Goal: Task Accomplishment & Management: Manage account settings

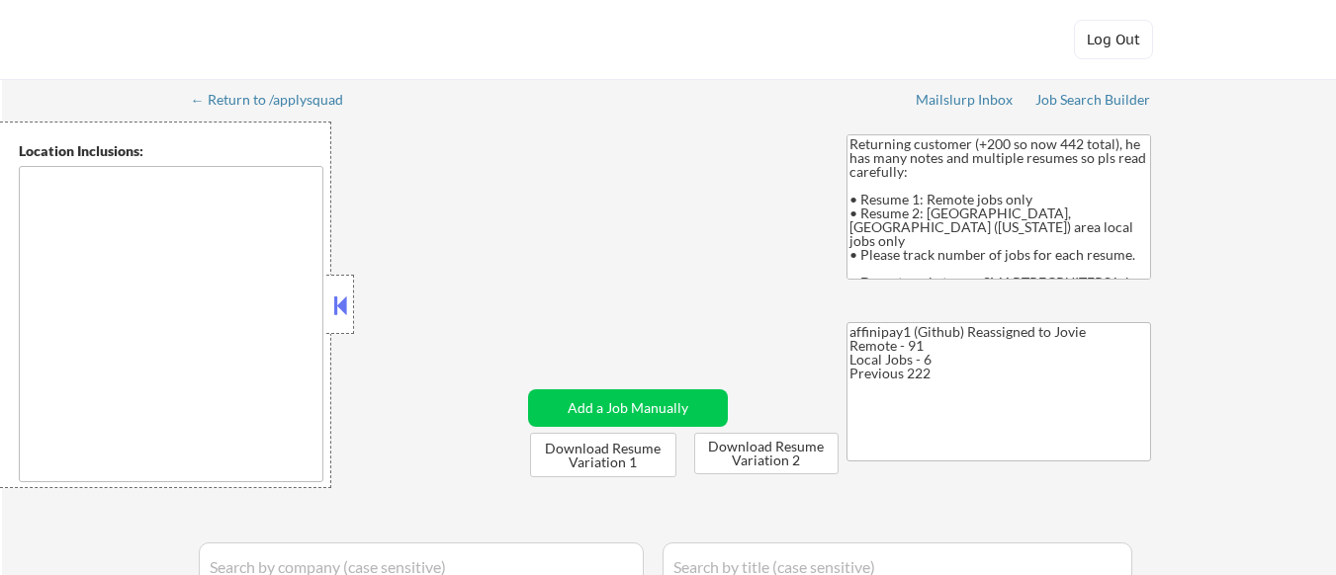
type textarea "[GEOGRAPHIC_DATA], [GEOGRAPHIC_DATA] [GEOGRAPHIC_DATA], [GEOGRAPHIC_DATA] [GEOG…"
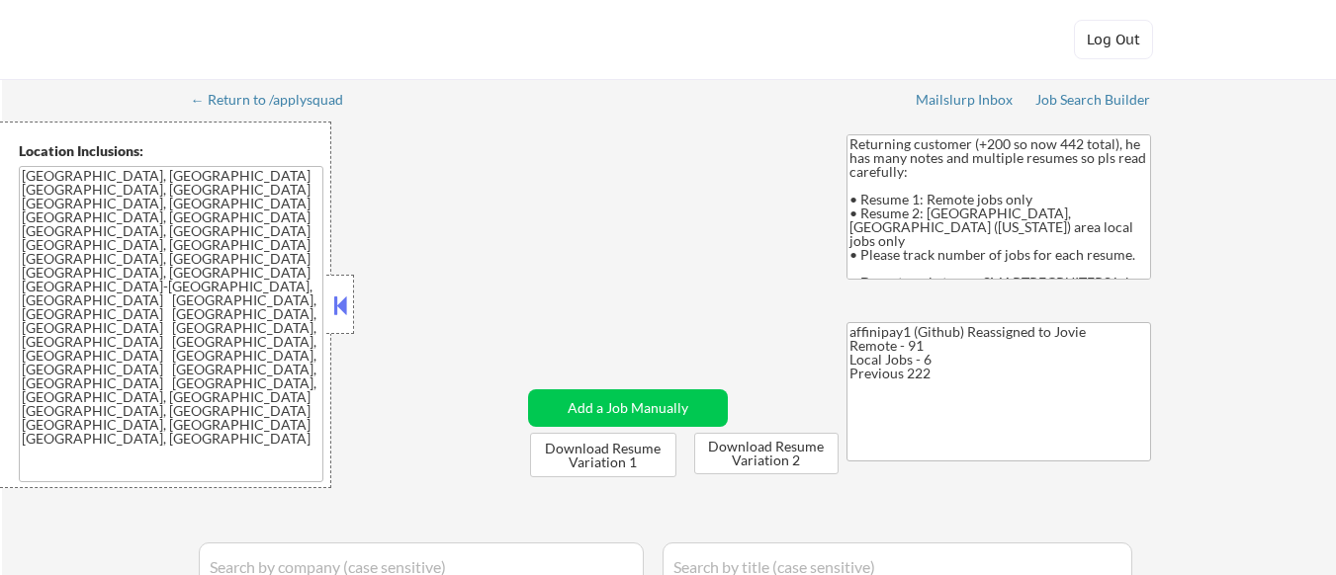
select select ""pending""
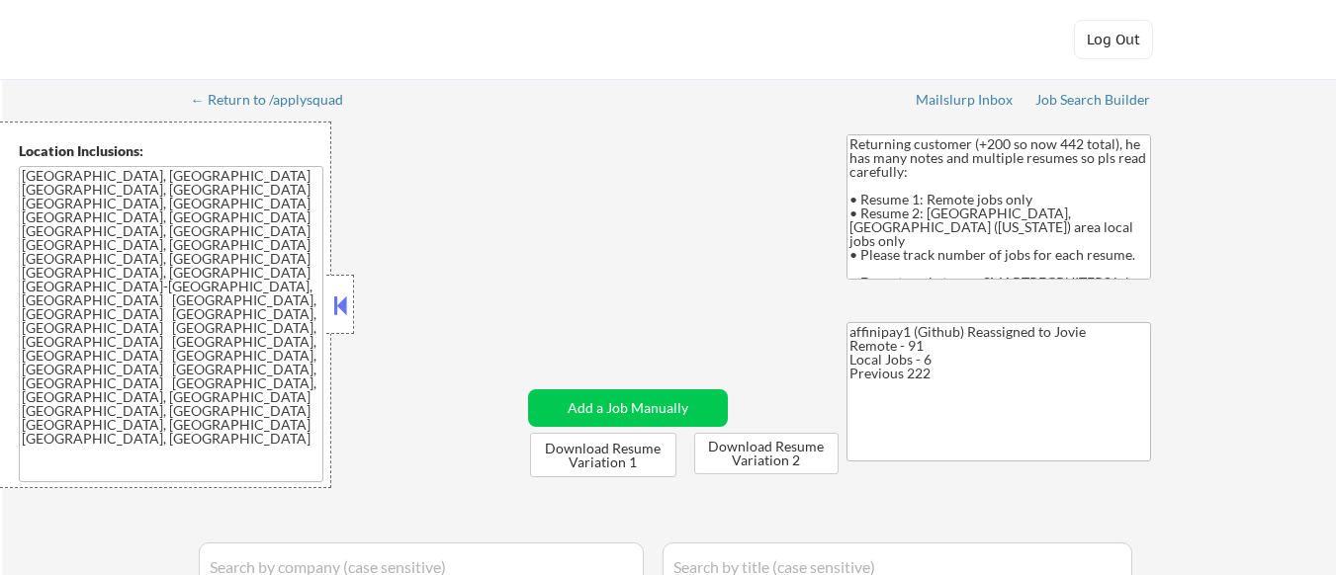
select select ""pending""
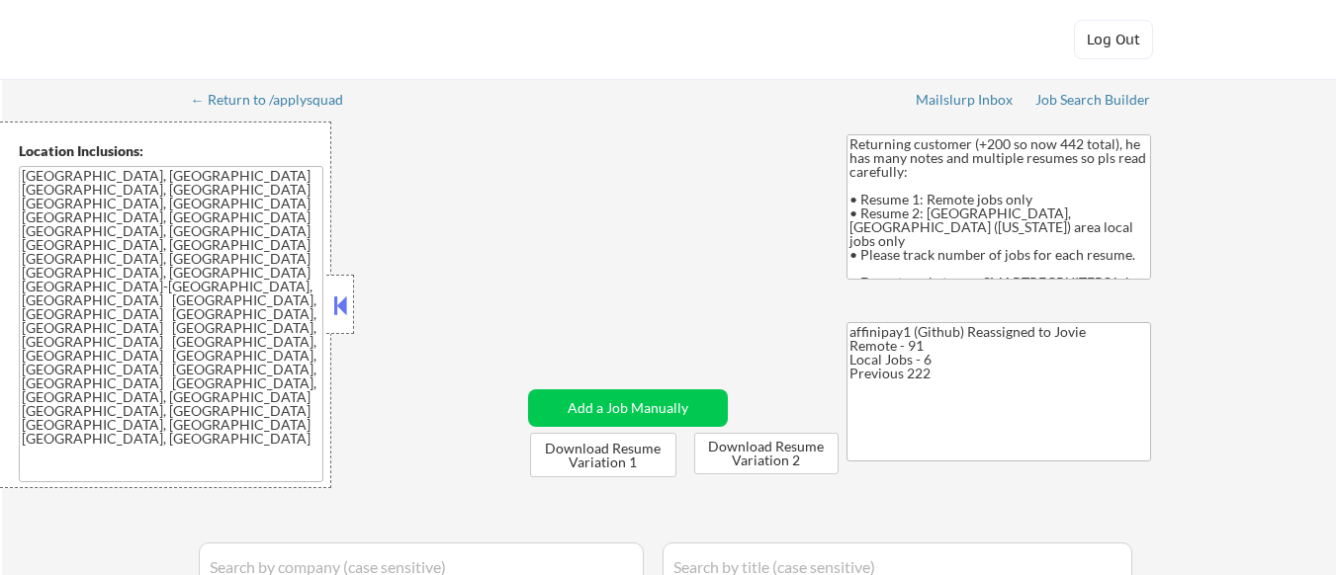
select select ""pending""
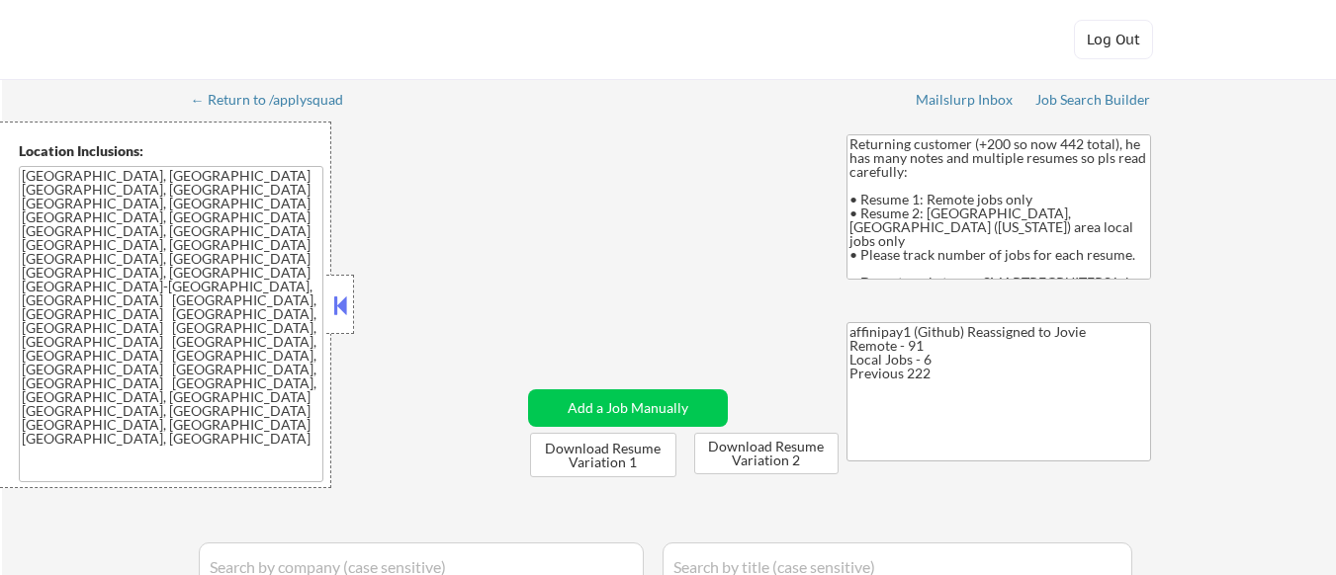
select select ""pending""
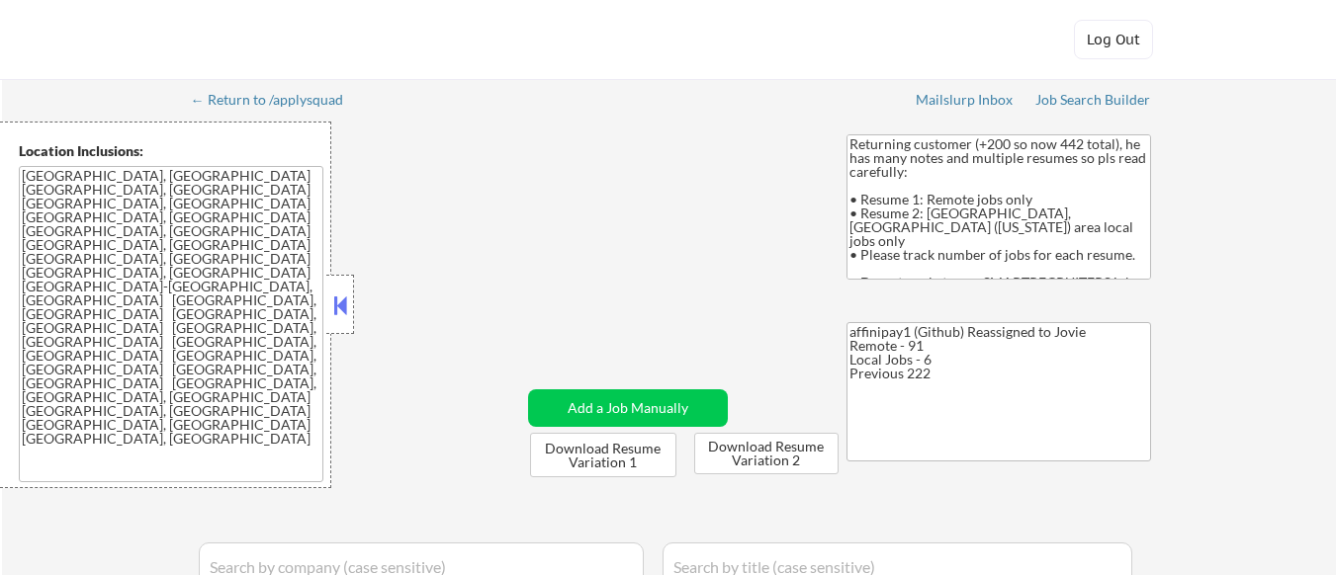
select select ""pending""
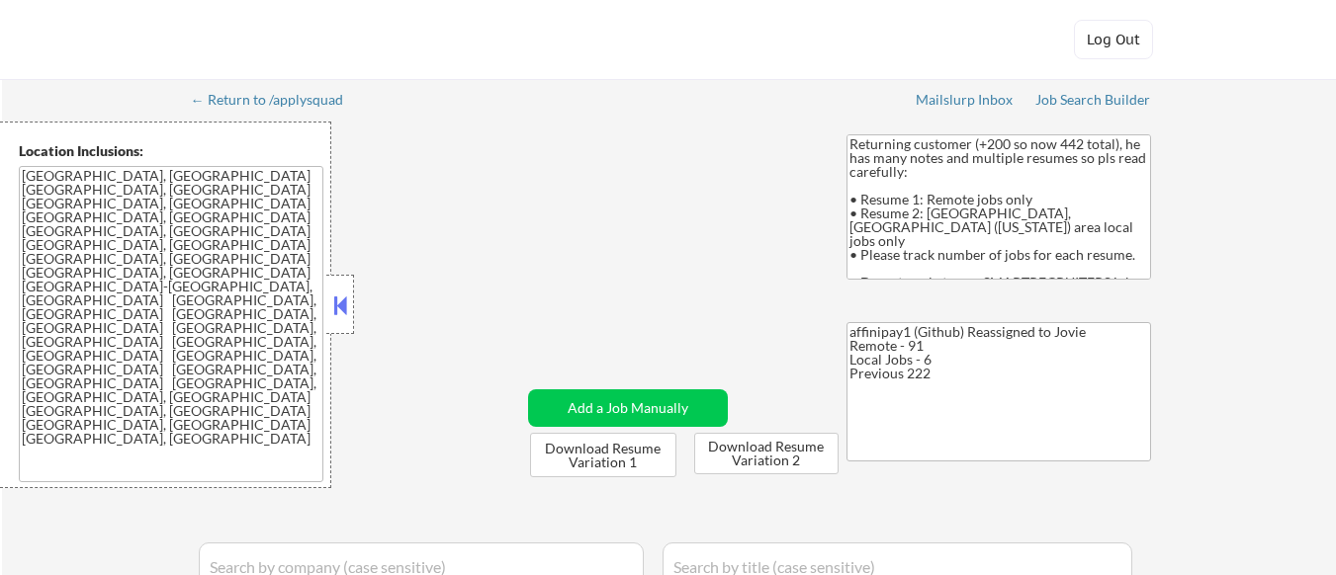
select select ""pending""
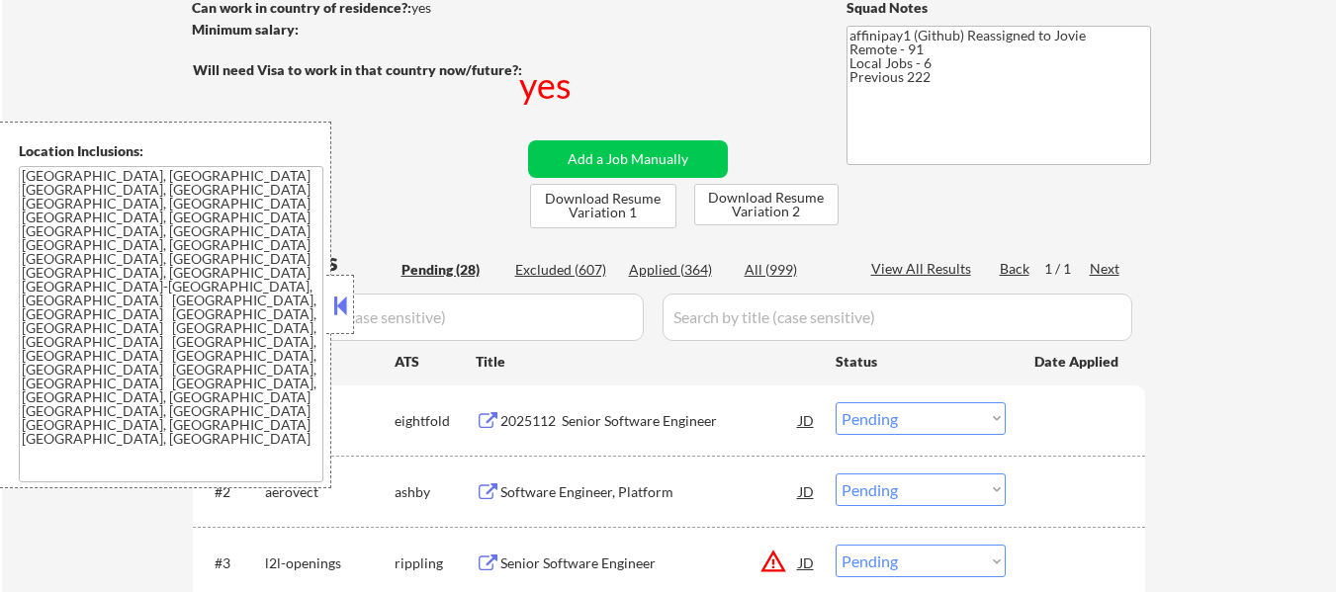
scroll to position [297, 0]
